Goal: Task Accomplishment & Management: Use online tool/utility

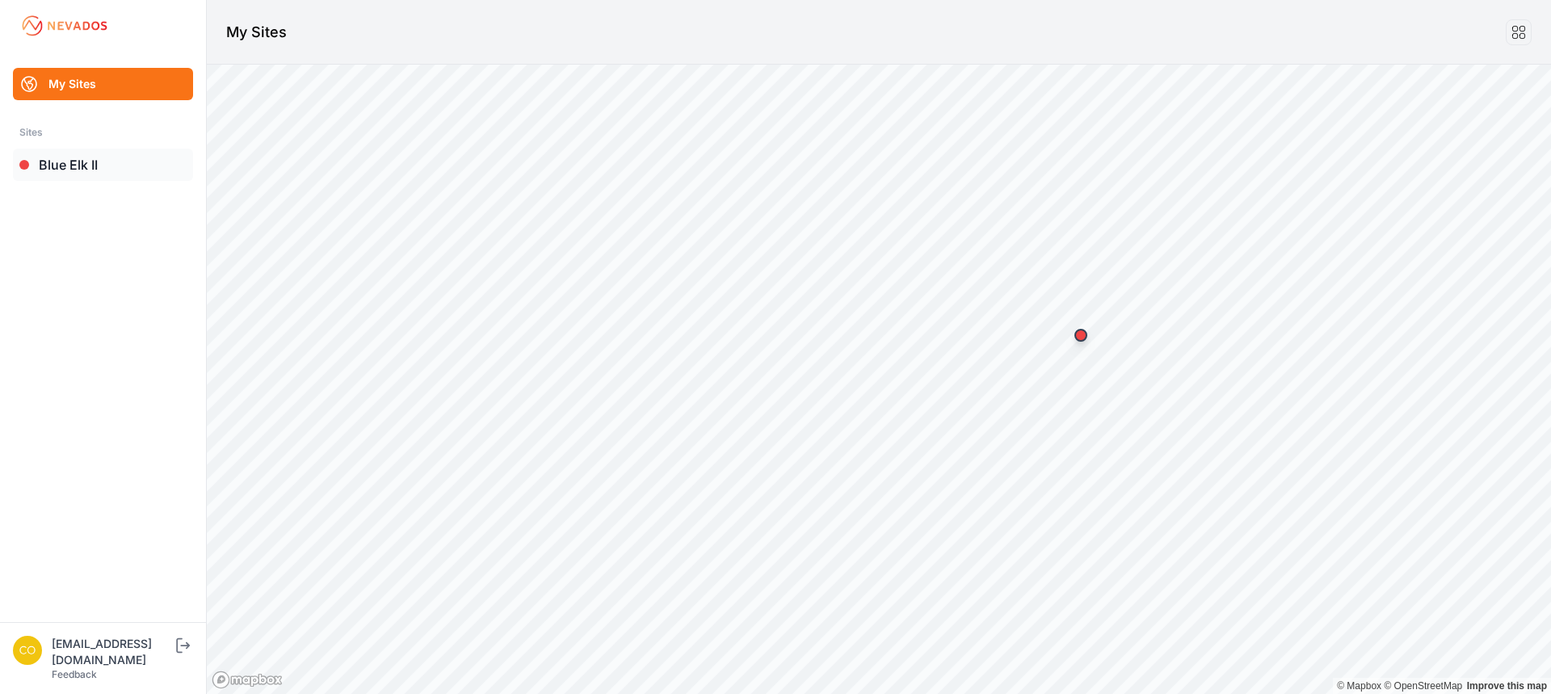
click at [48, 165] on link "Blue Elk II" at bounding box center [103, 165] width 180 height 32
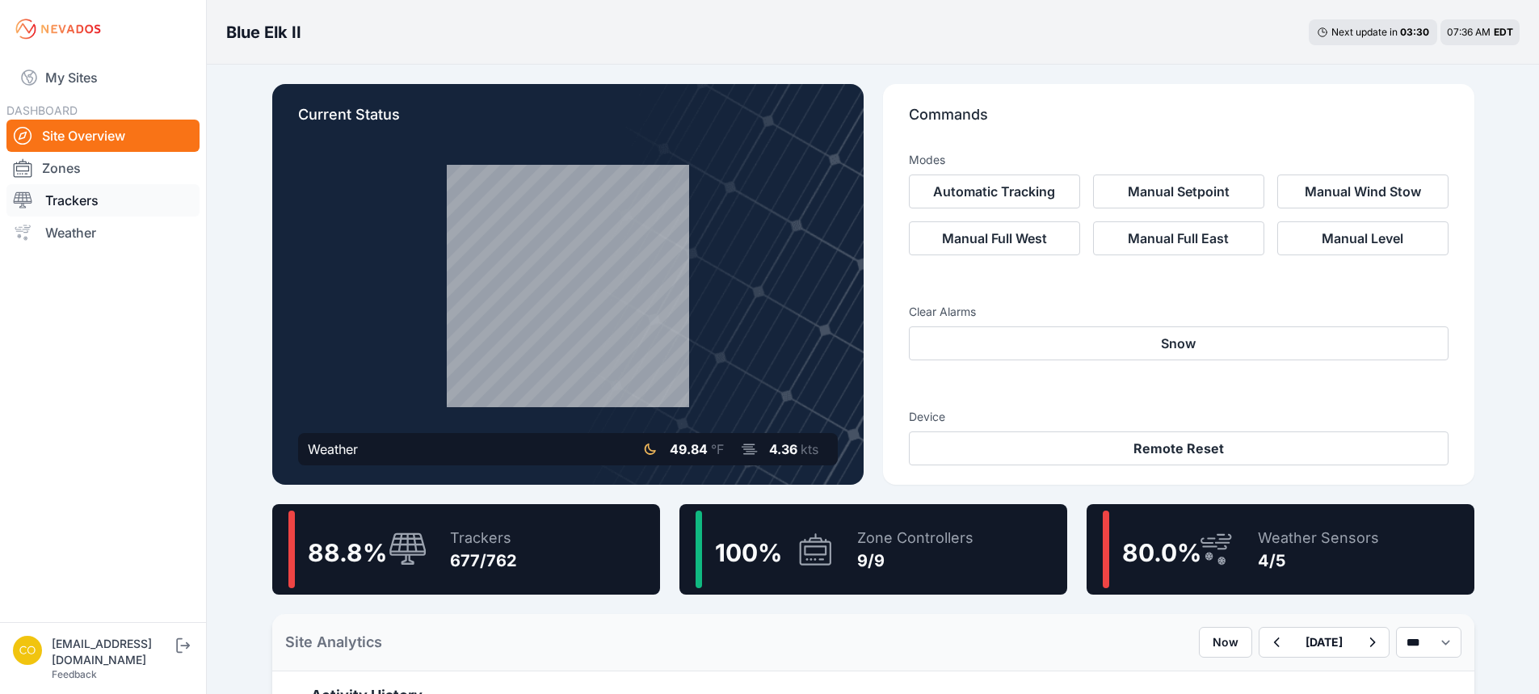
click at [71, 203] on link "Trackers" at bounding box center [102, 200] width 193 height 32
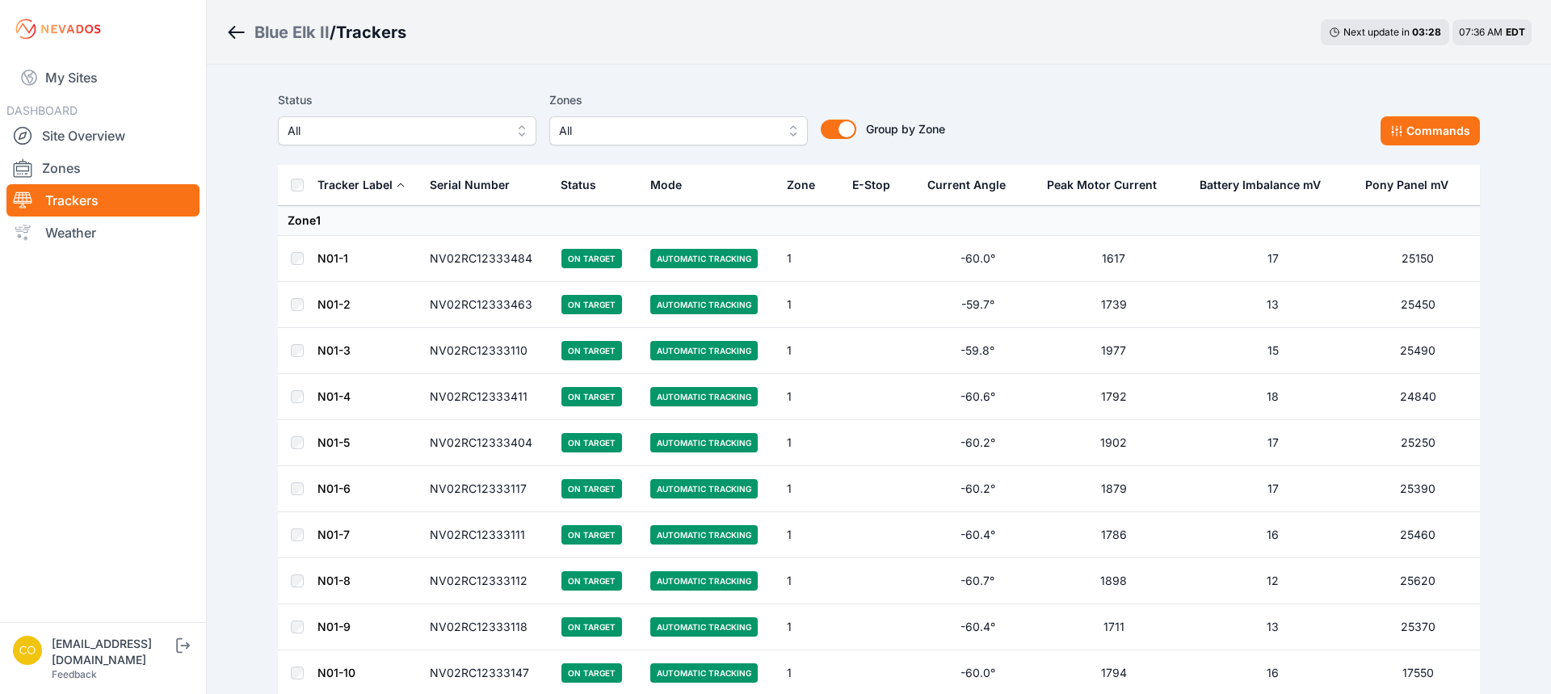
click at [445, 126] on span "All" at bounding box center [396, 130] width 217 height 19
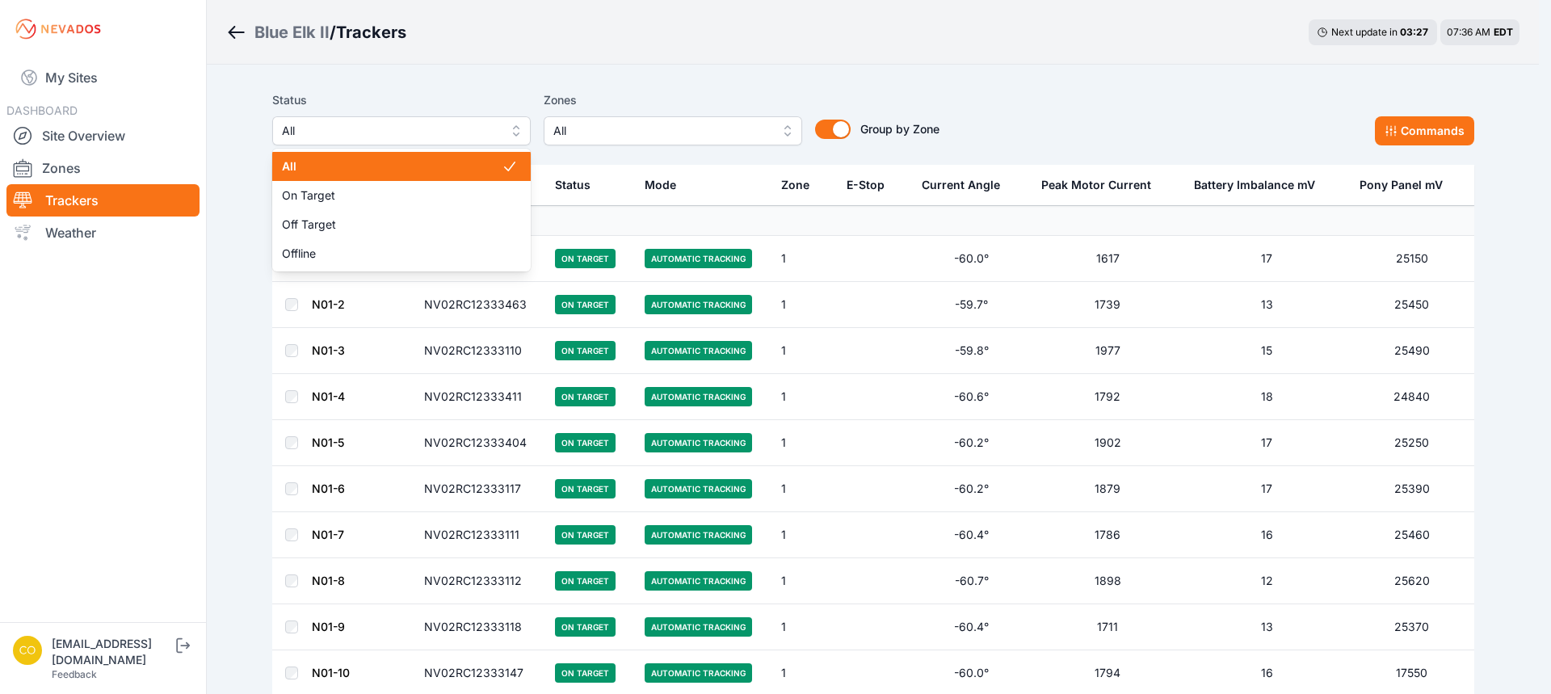
click at [565, 132] on div "Status All All On Target Off Target Offline Zones All Group by Zone Group by Zo…" at bounding box center [605, 117] width 667 height 55
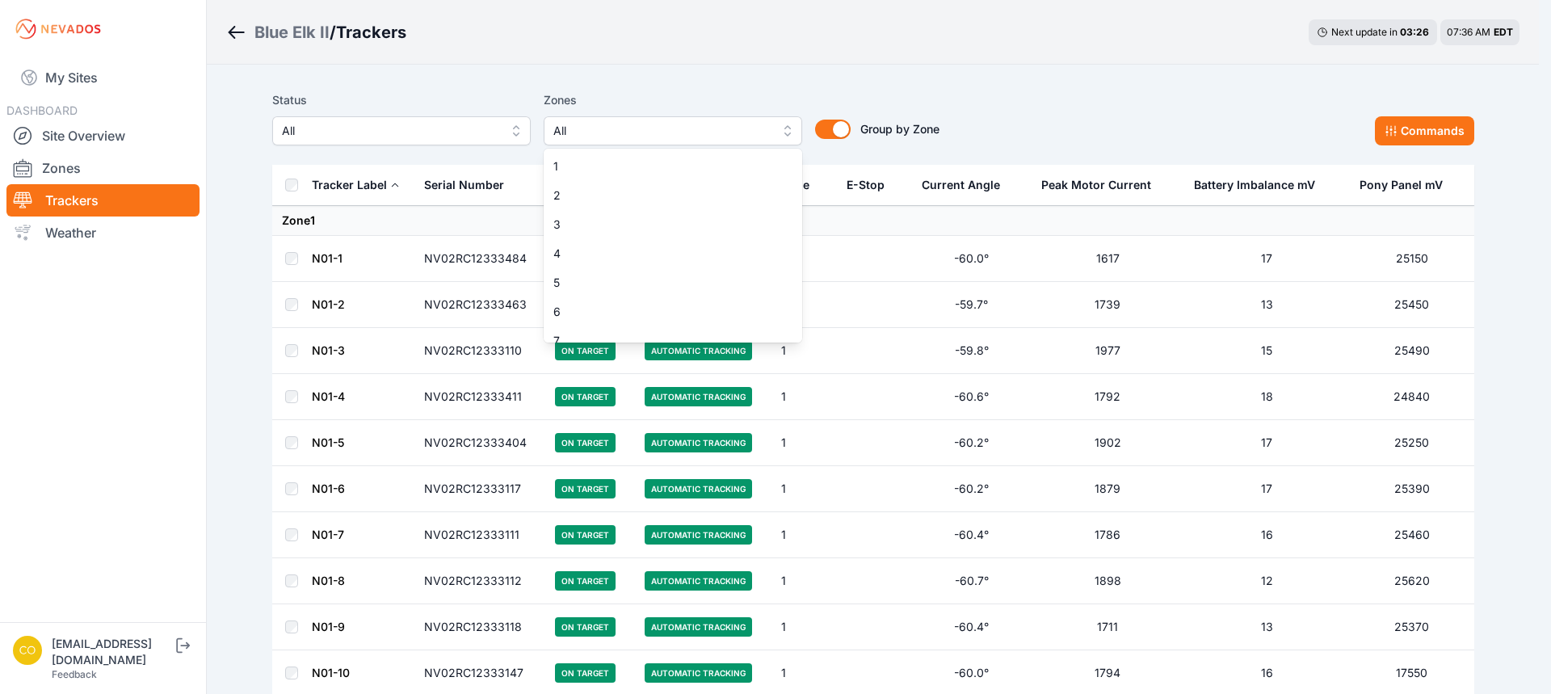
click at [584, 130] on span "All" at bounding box center [661, 130] width 217 height 19
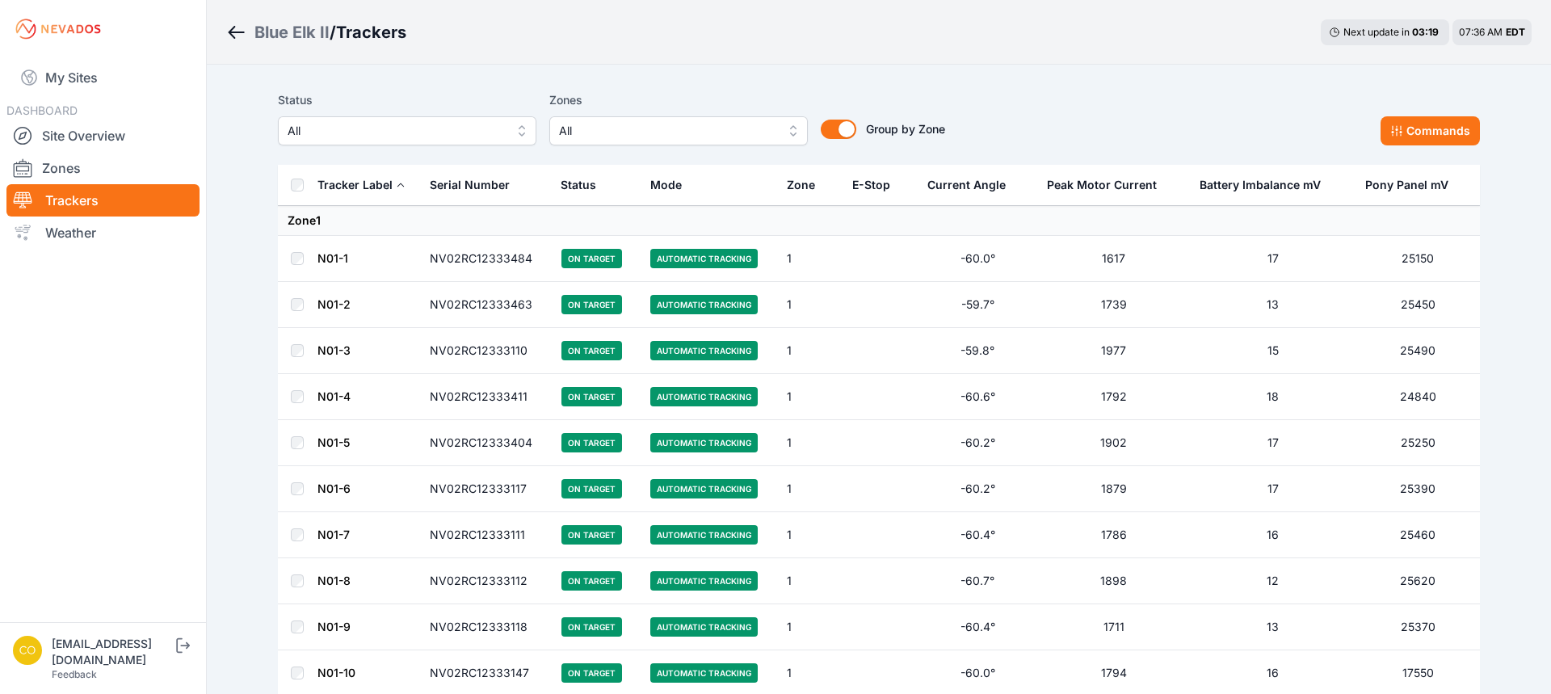
click at [617, 124] on span "All" at bounding box center [667, 130] width 217 height 19
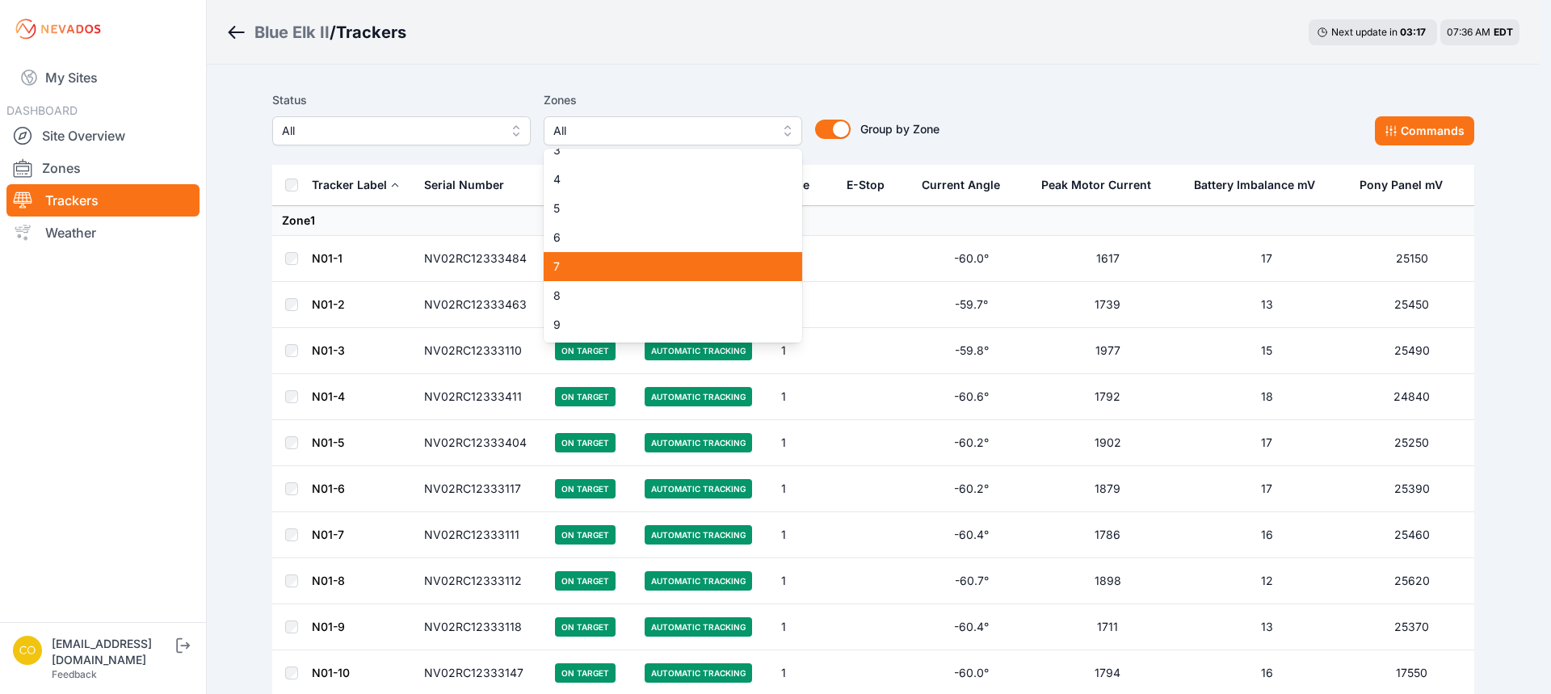
click at [575, 271] on span "7" at bounding box center [663, 267] width 220 height 16
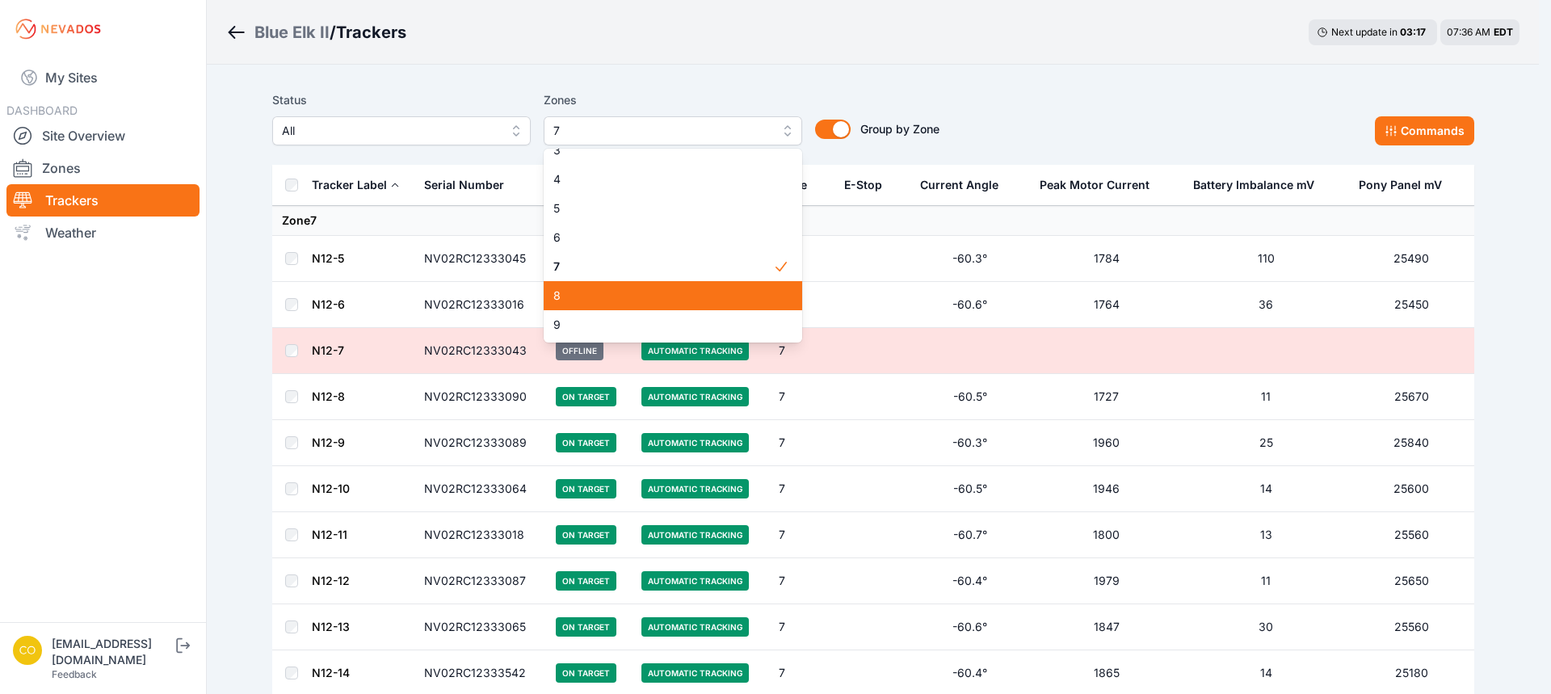
click at [574, 304] on div "8" at bounding box center [673, 295] width 259 height 29
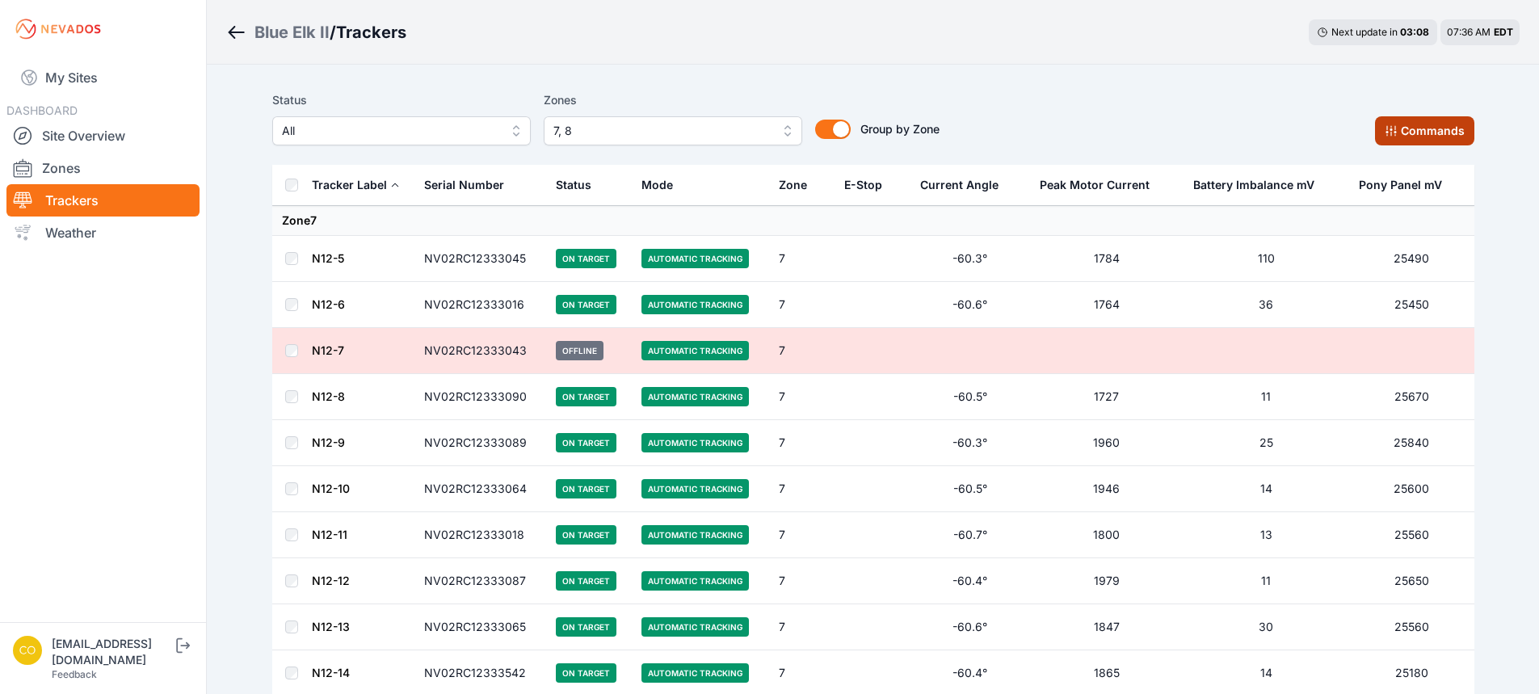
click at [1405, 131] on button "Commands" at bounding box center [1424, 130] width 99 height 29
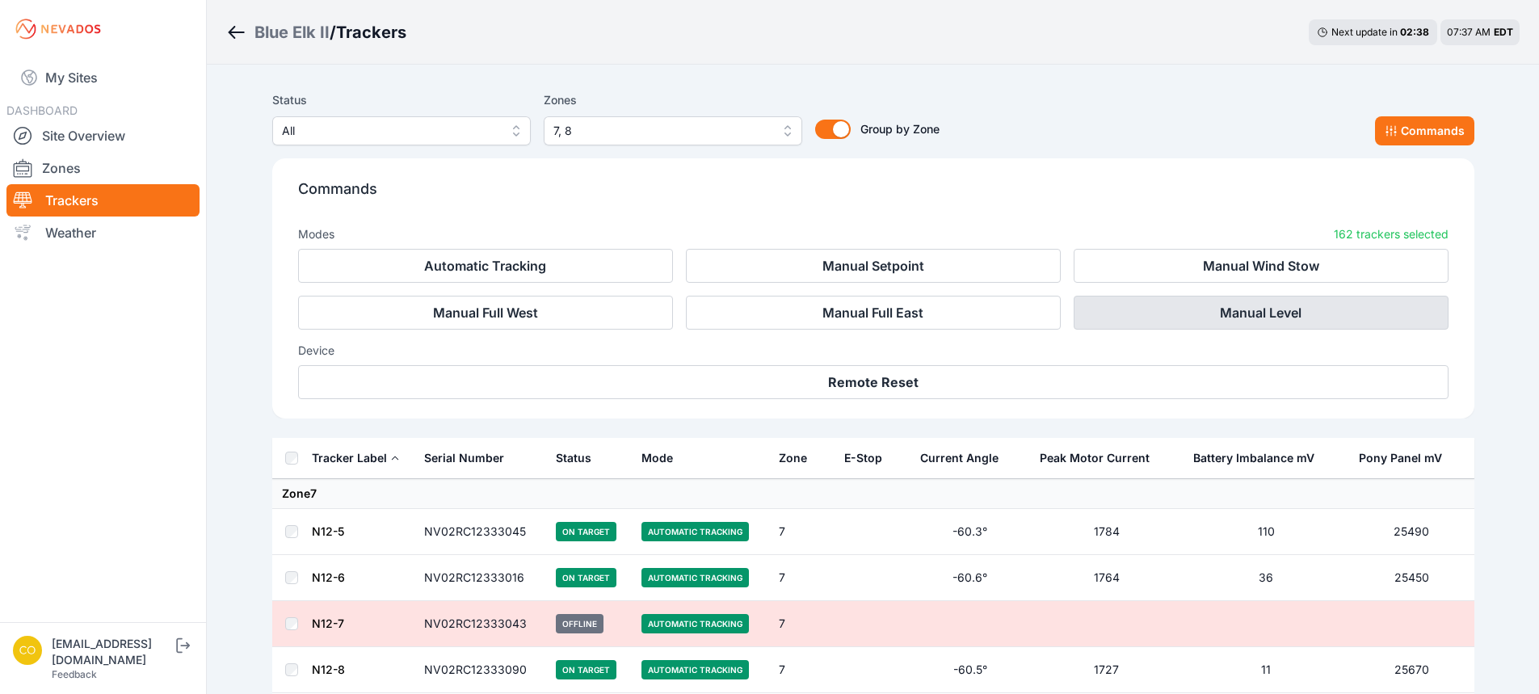
click at [1239, 314] on button "Manual Level" at bounding box center [1261, 313] width 375 height 34
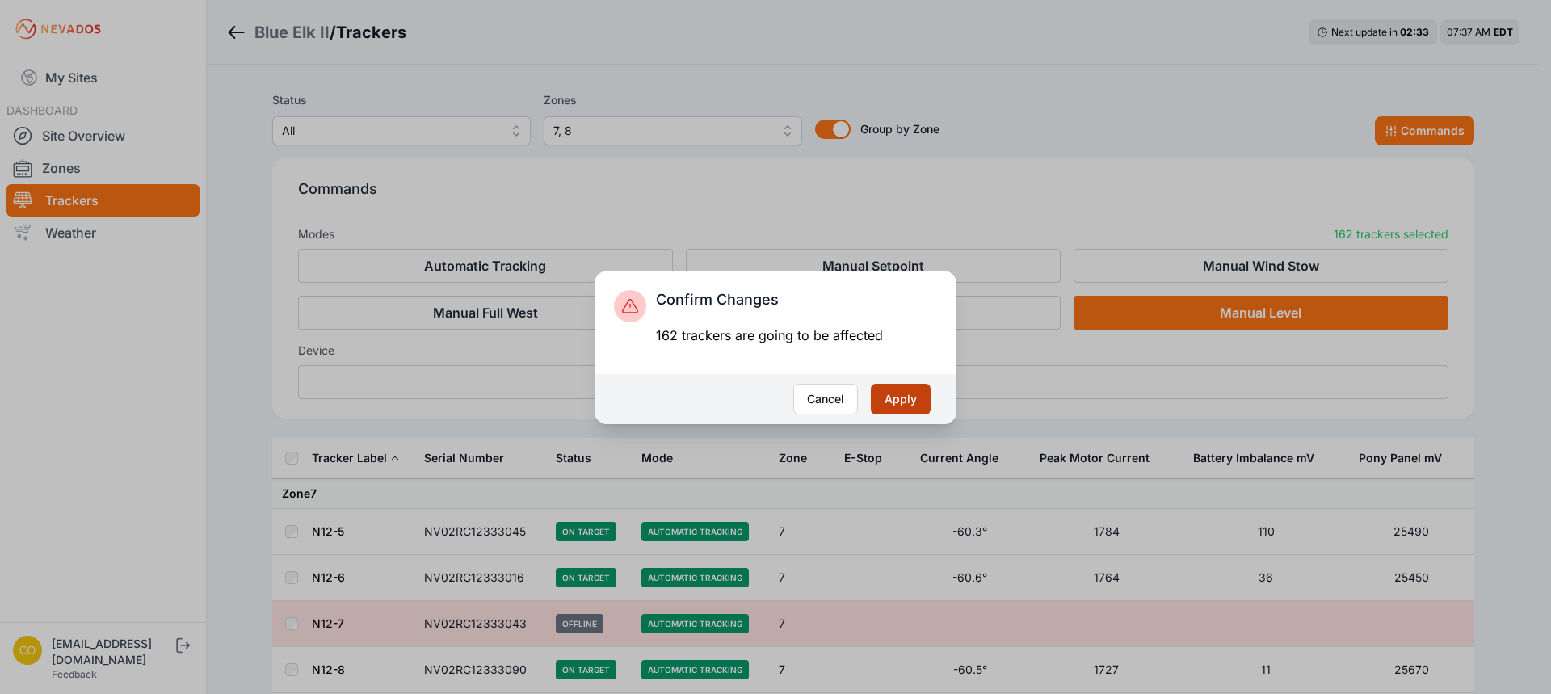
click at [912, 394] on button "Apply" at bounding box center [901, 399] width 60 height 31
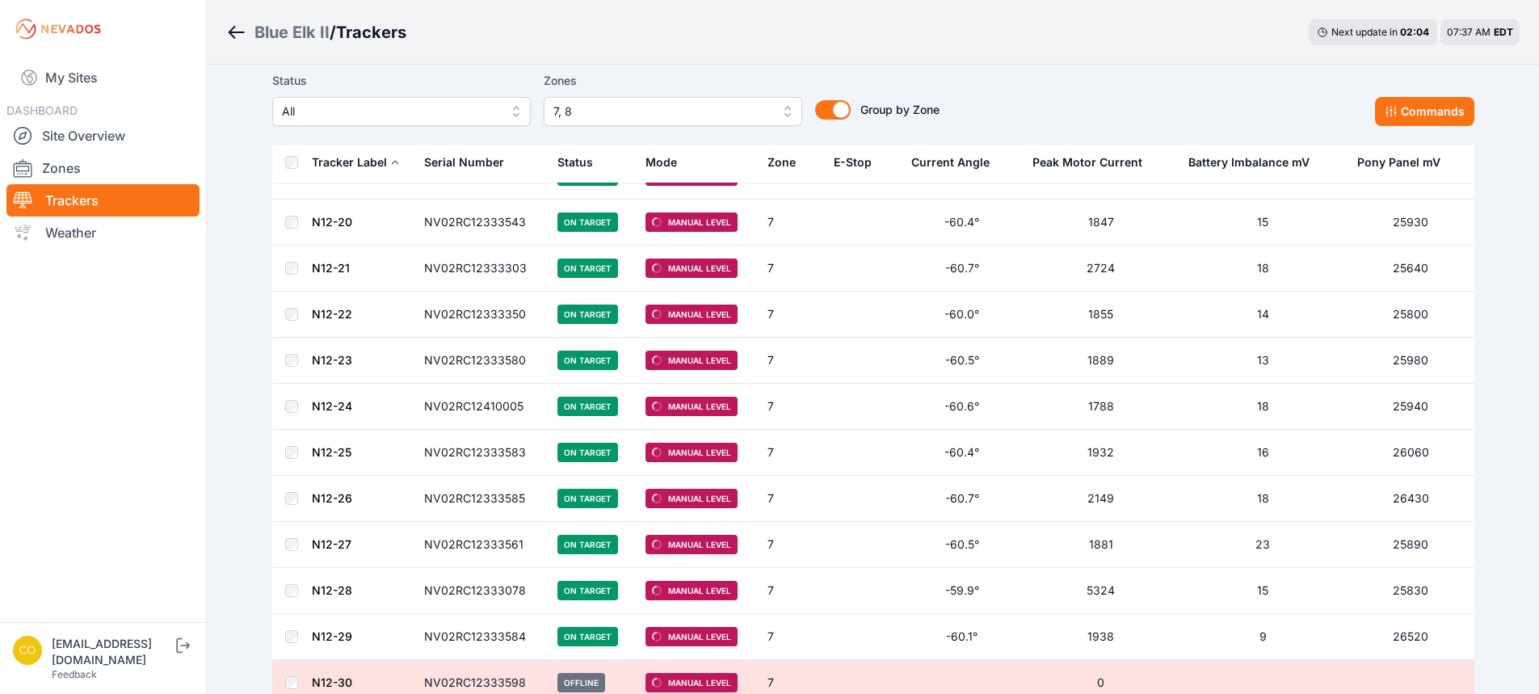
scroll to position [566, 0]
